Goal: Navigation & Orientation: Find specific page/section

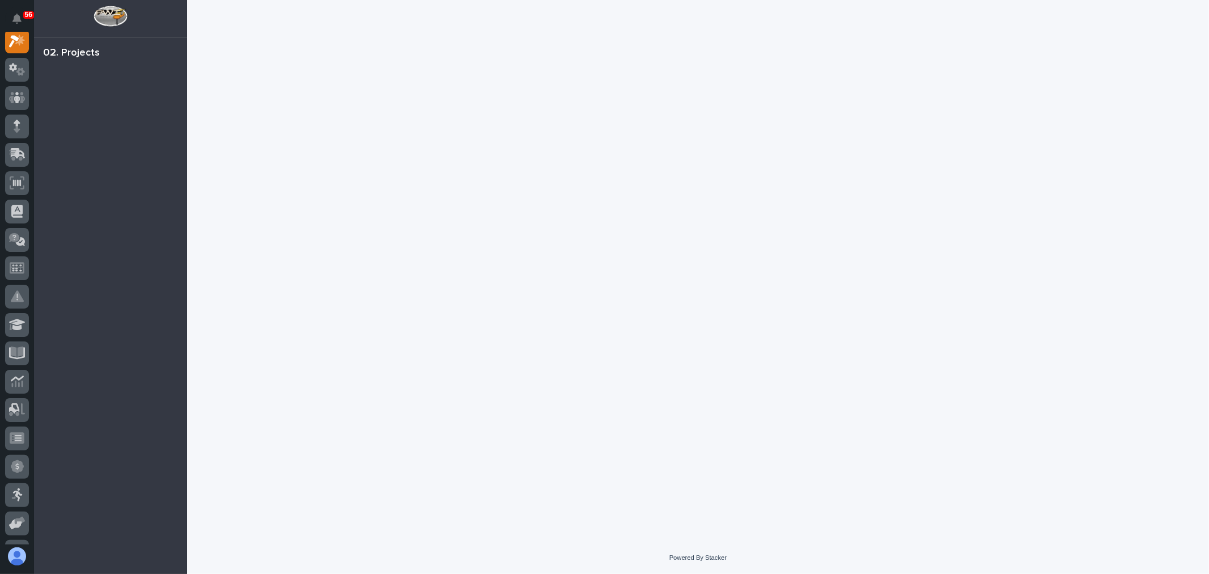
scroll to position [28, 0]
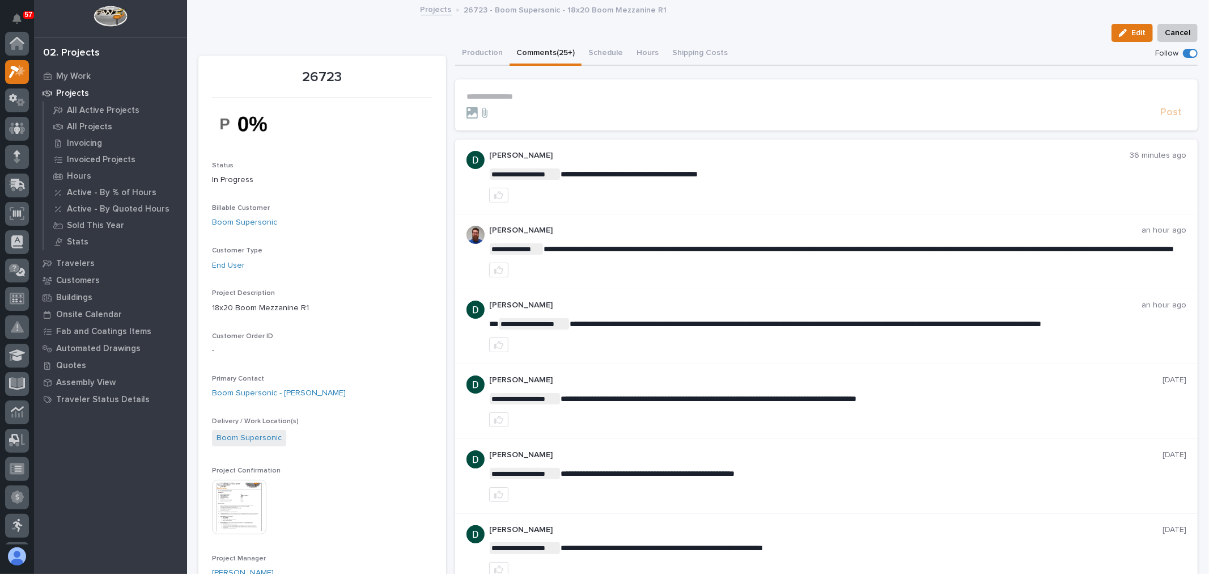
scroll to position [28, 0]
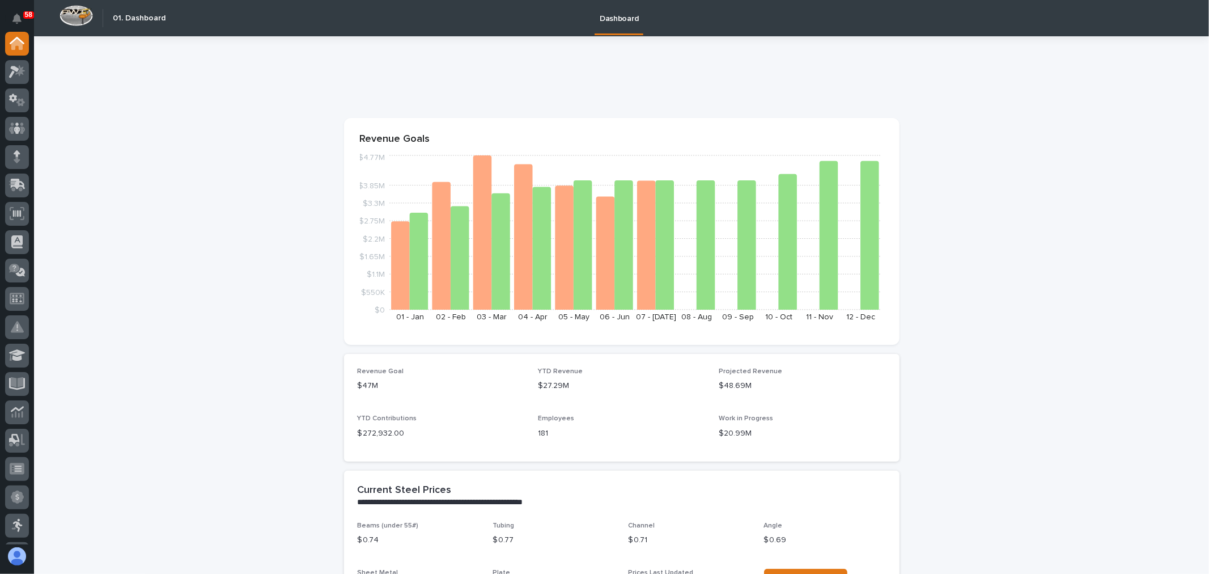
scroll to position [63, 0]
